Goal: Information Seeking & Learning: Find specific fact

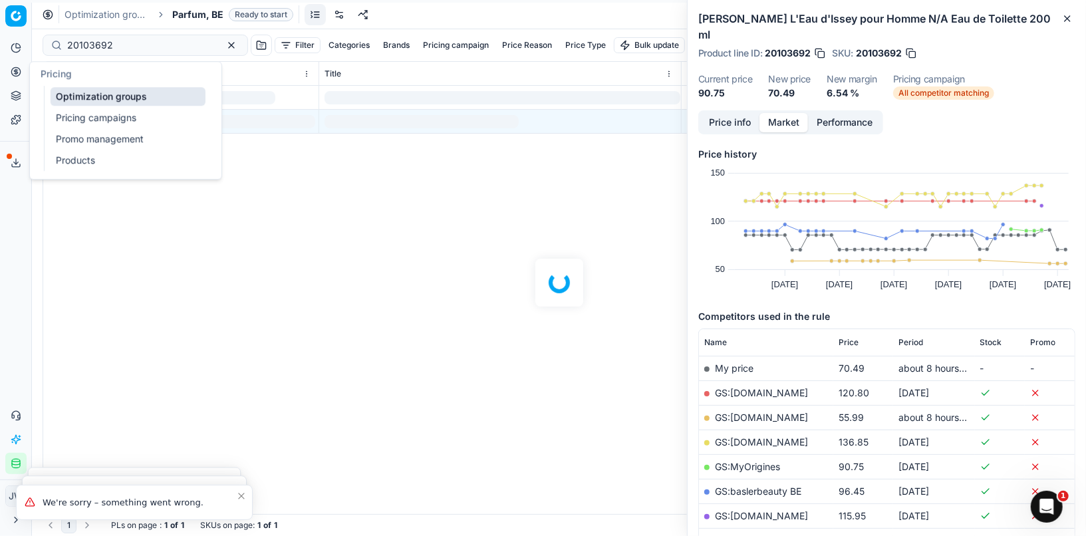
drag, startPoint x: 0, startPoint y: 0, endPoint x: 59, endPoint y: 95, distance: 112.0
click at [59, 95] on link "Optimization groups" at bounding box center [128, 96] width 155 height 19
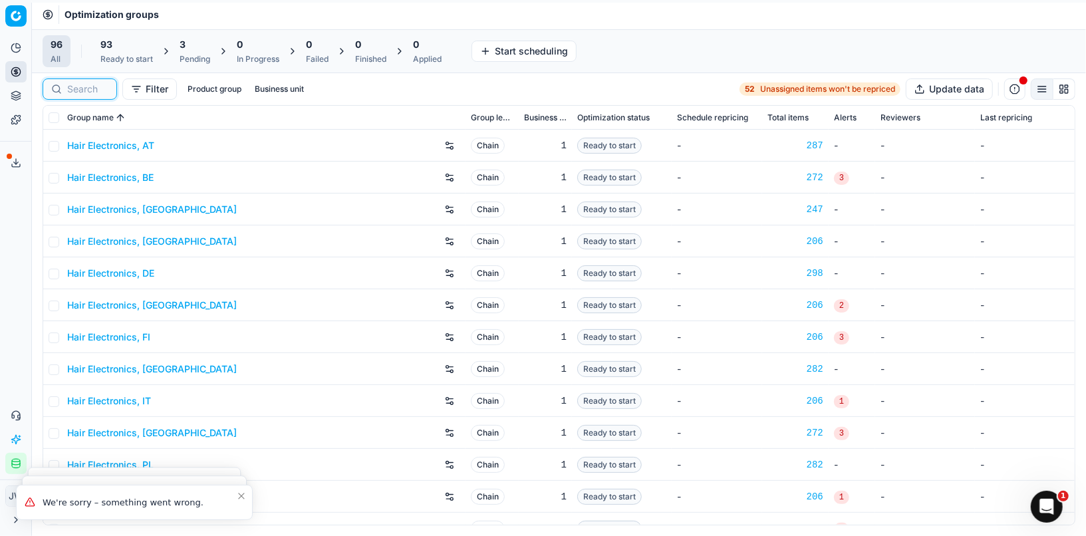
click at [85, 84] on input at bounding box center [87, 88] width 41 height 13
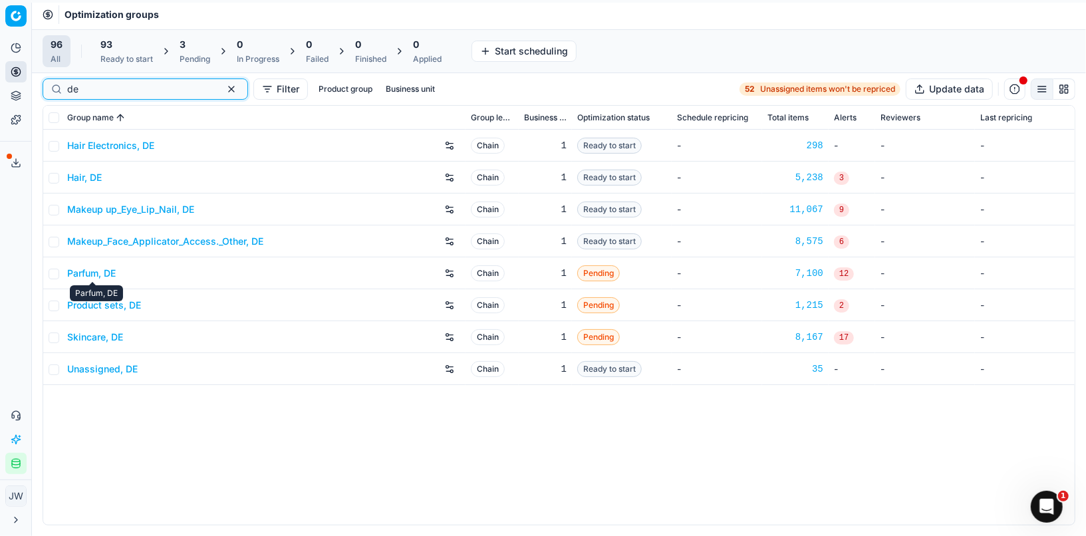
type input "de"
click at [99, 327] on div "Skincare, DE" at bounding box center [263, 336] width 393 height 21
click at [99, 334] on link "Skincare, DE" at bounding box center [95, 336] width 56 height 13
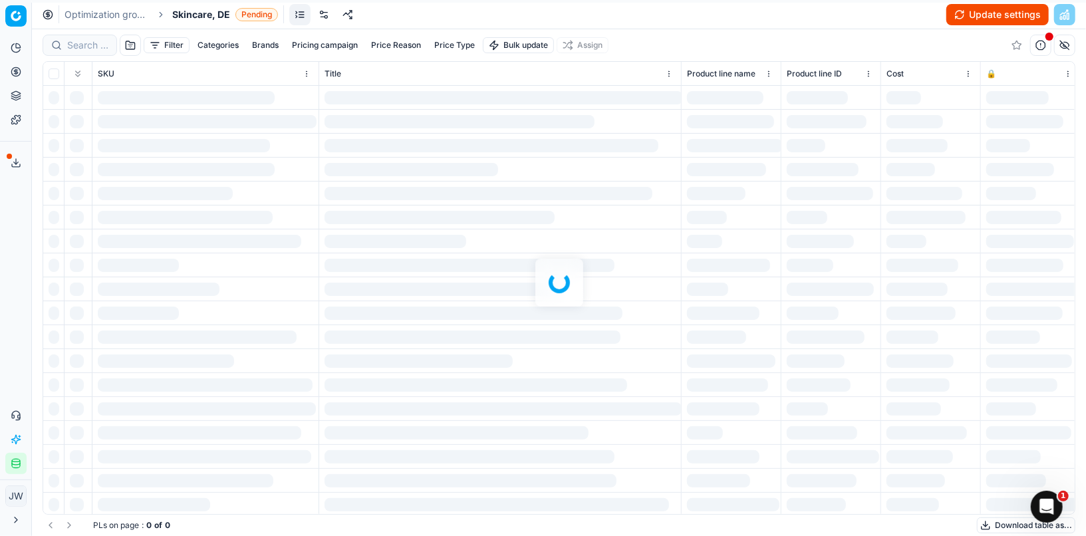
click at [95, 41] on div at bounding box center [559, 282] width 1054 height 507
click at [96, 43] on div "Filter Categories Brands Pricing campaign Price Reason Price Type Bulk update A…" at bounding box center [559, 282] width 1054 height 507
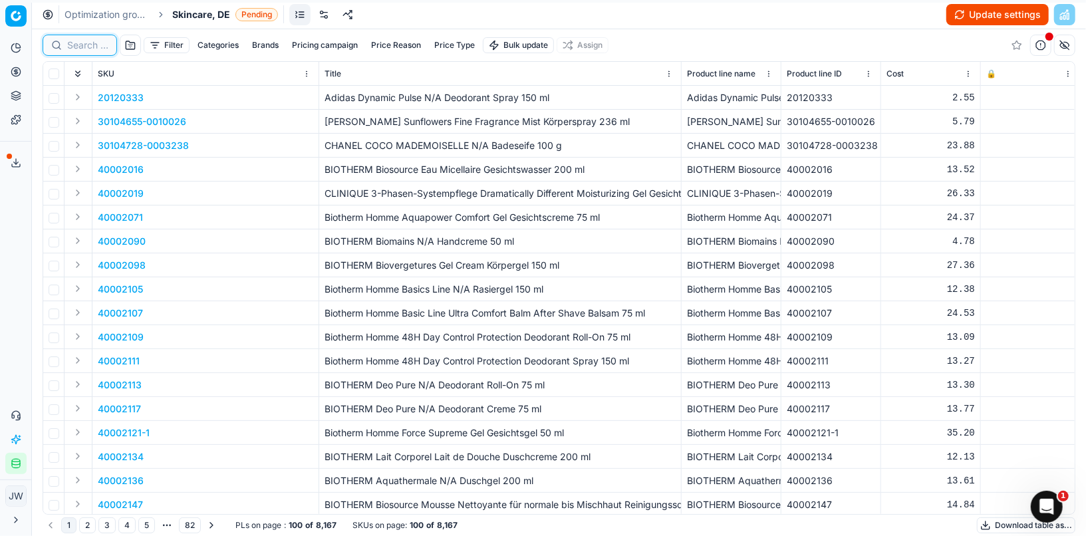
click at [96, 43] on input at bounding box center [87, 45] width 41 height 13
paste input "90014004-0022280"
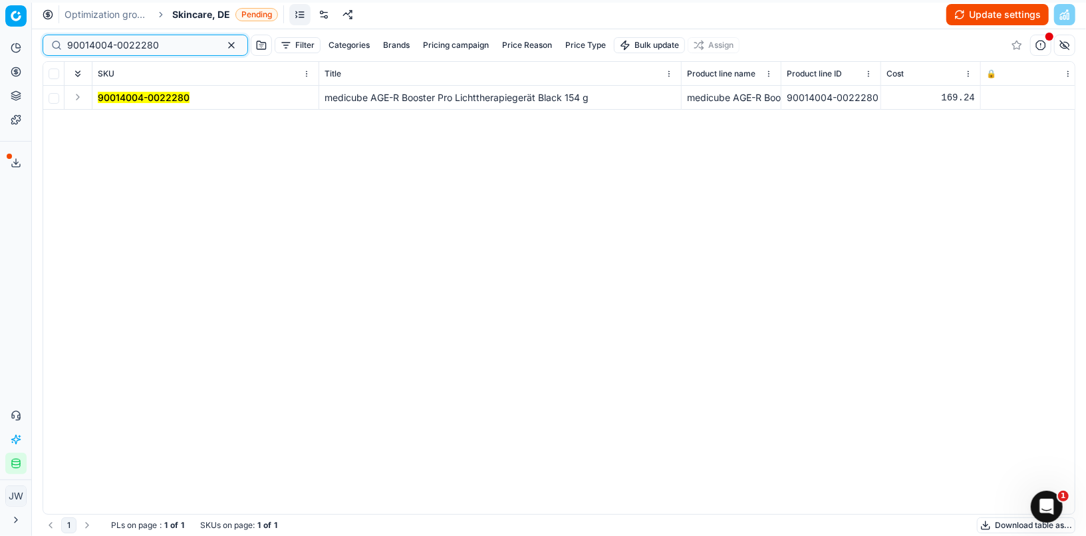
type input "90014004-0022280"
click at [78, 94] on button "Expand" at bounding box center [78, 97] width 16 height 16
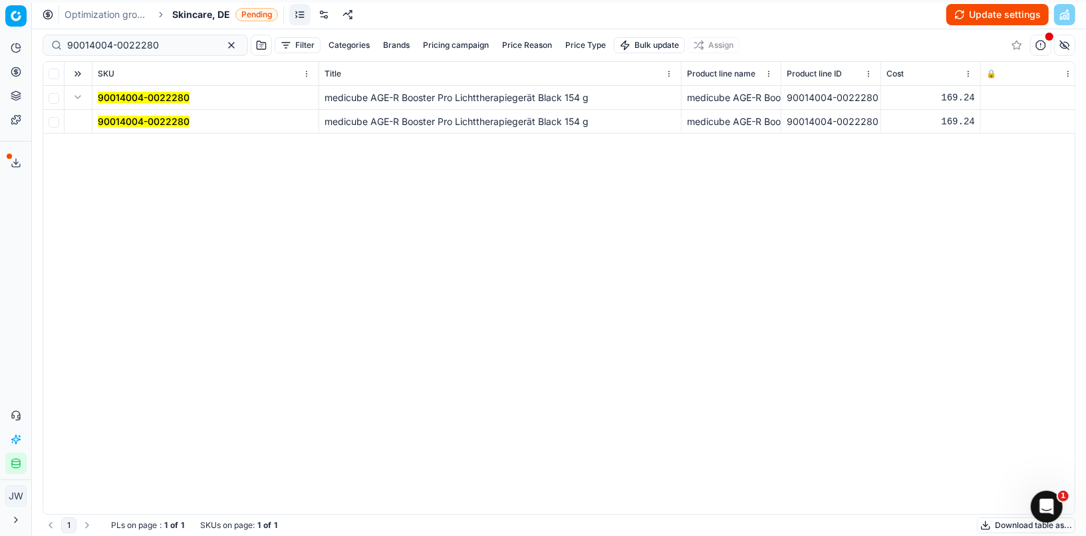
click at [112, 110] on td "90014004-0022280" at bounding box center [205, 122] width 227 height 24
click at [122, 118] on mark "90014004-0022280" at bounding box center [144, 121] width 92 height 11
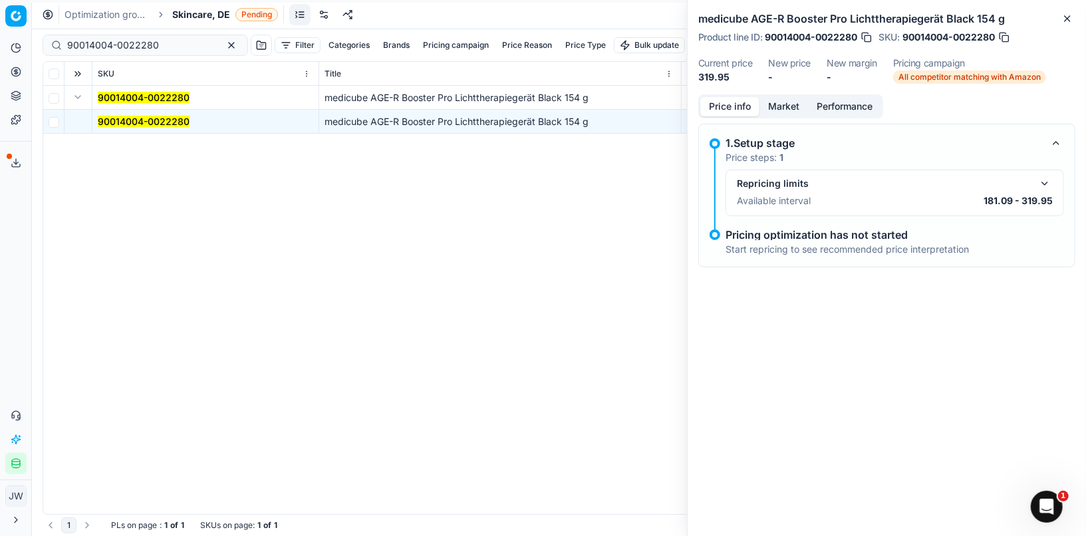
click at [781, 105] on button "Market" at bounding box center [783, 106] width 49 height 19
